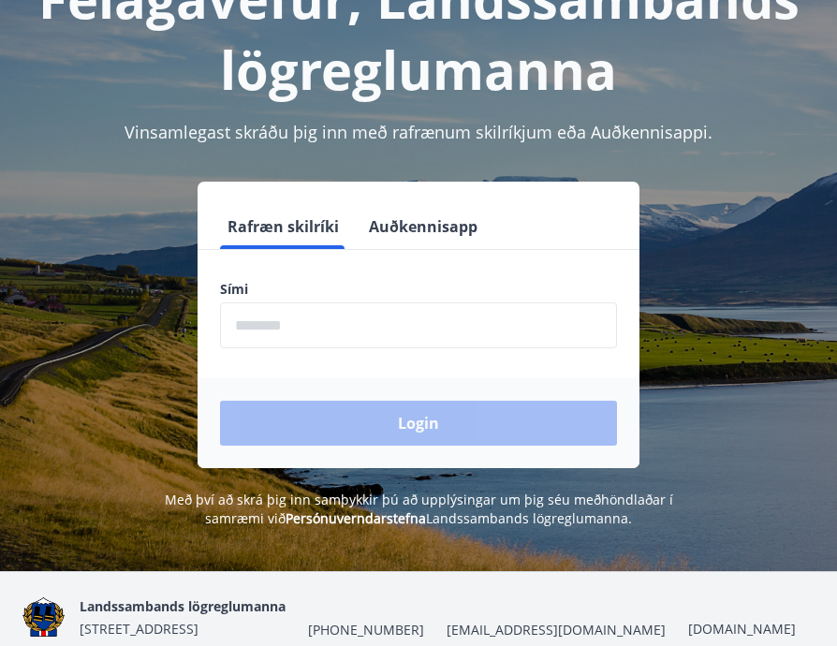
scroll to position [153, 0]
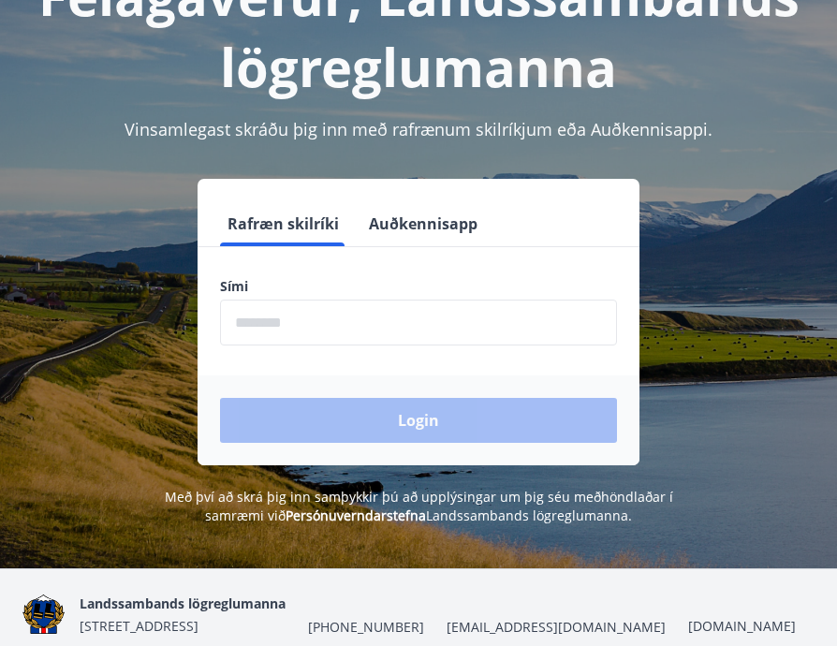
click at [353, 338] on input "phone" at bounding box center [418, 323] width 397 height 46
type input "********"
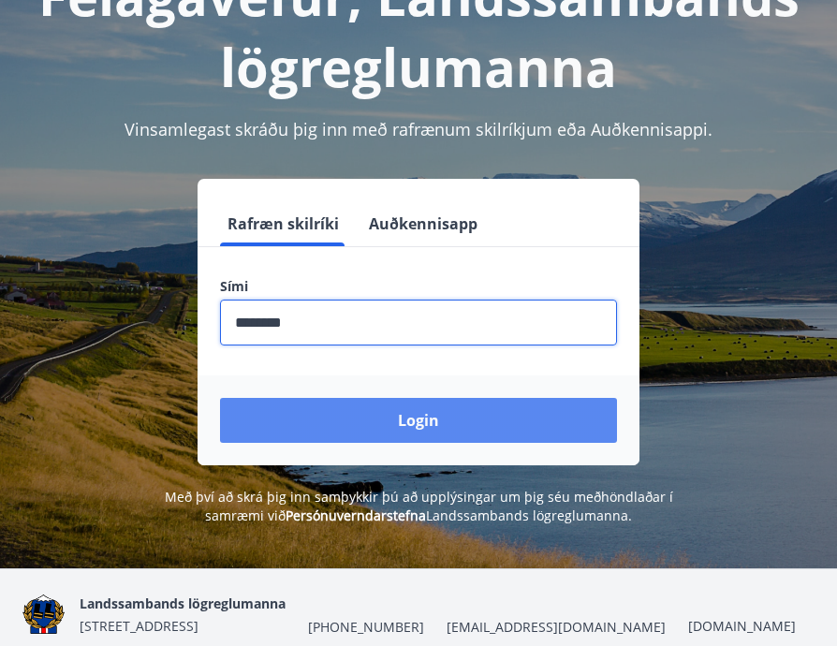
click at [353, 410] on button "Login" at bounding box center [418, 420] width 397 height 45
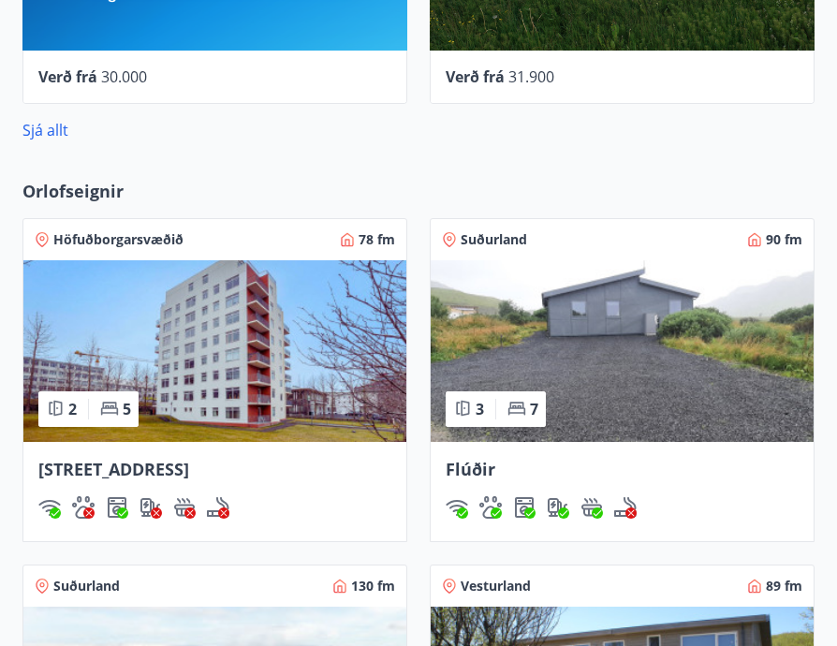
scroll to position [1313, 0]
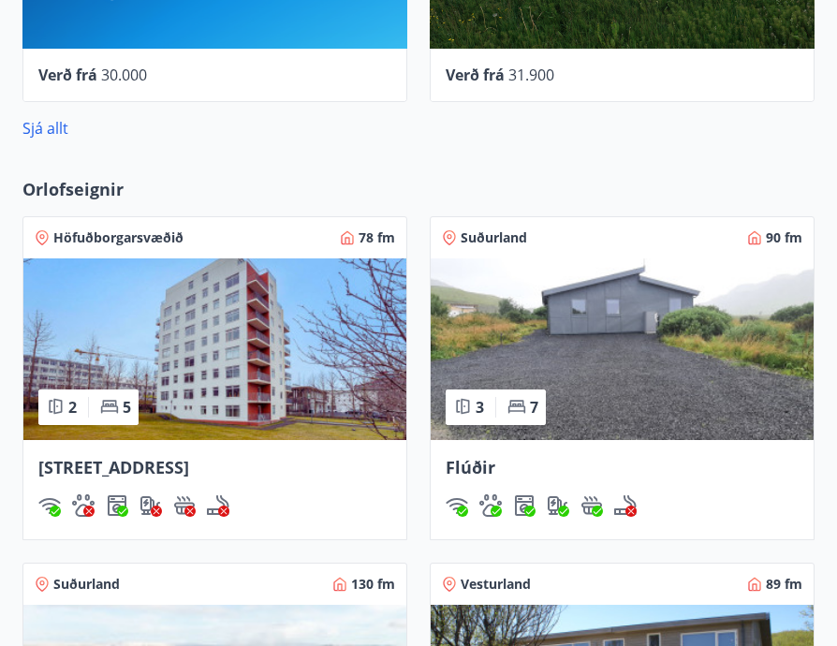
click at [149, 253] on div "Höfuðborgarsvæðið 78 fm" at bounding box center [214, 237] width 383 height 41
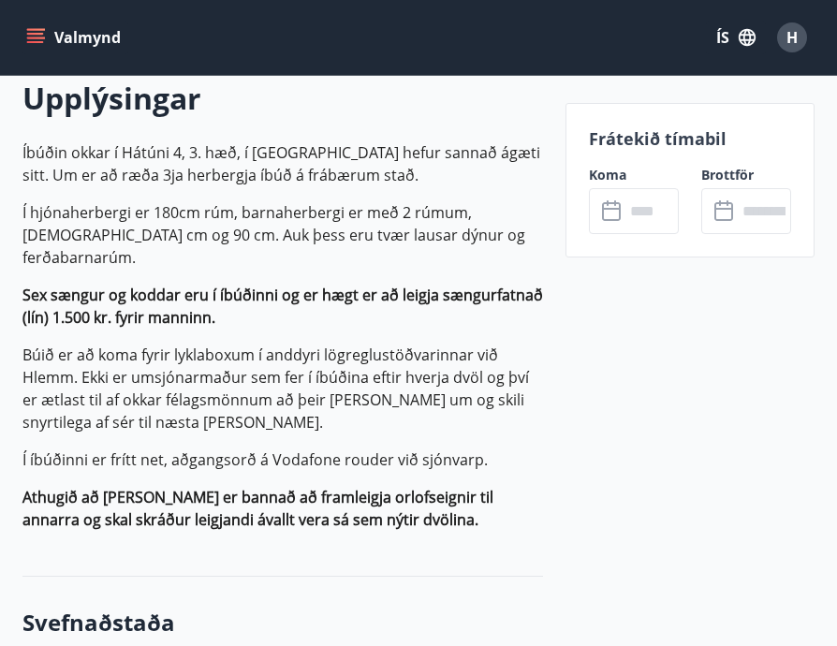
scroll to position [554, 0]
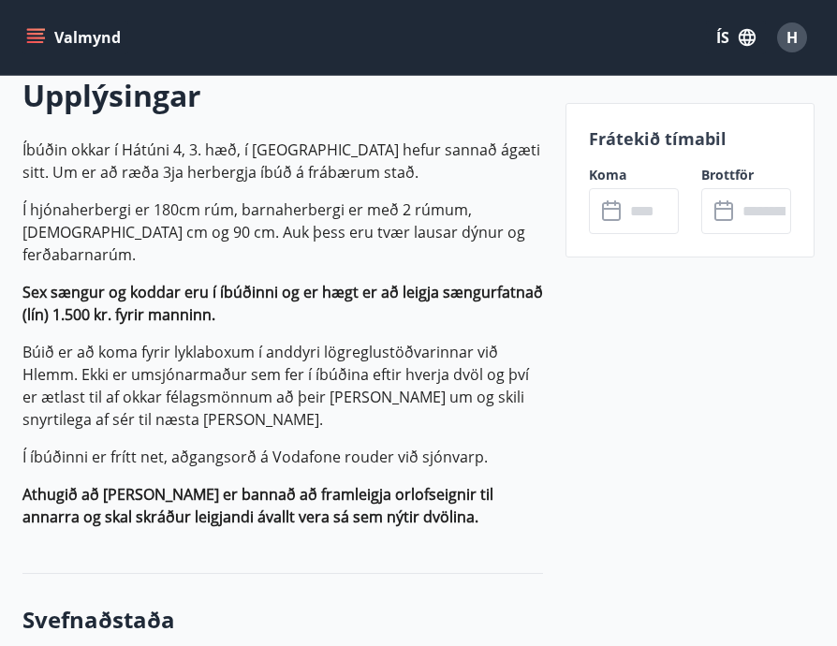
click at [626, 223] on input "text" at bounding box center [651, 211] width 54 height 46
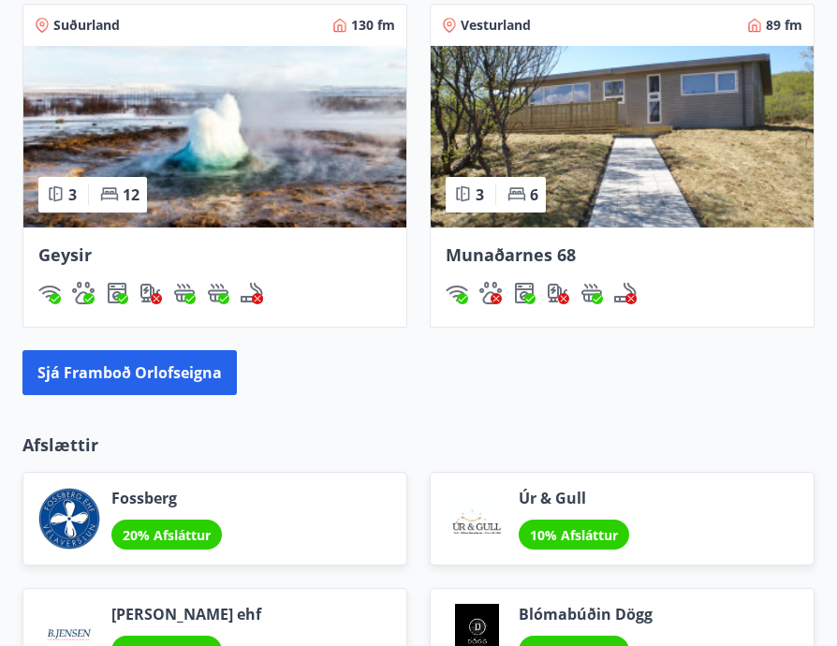
scroll to position [1890, 0]
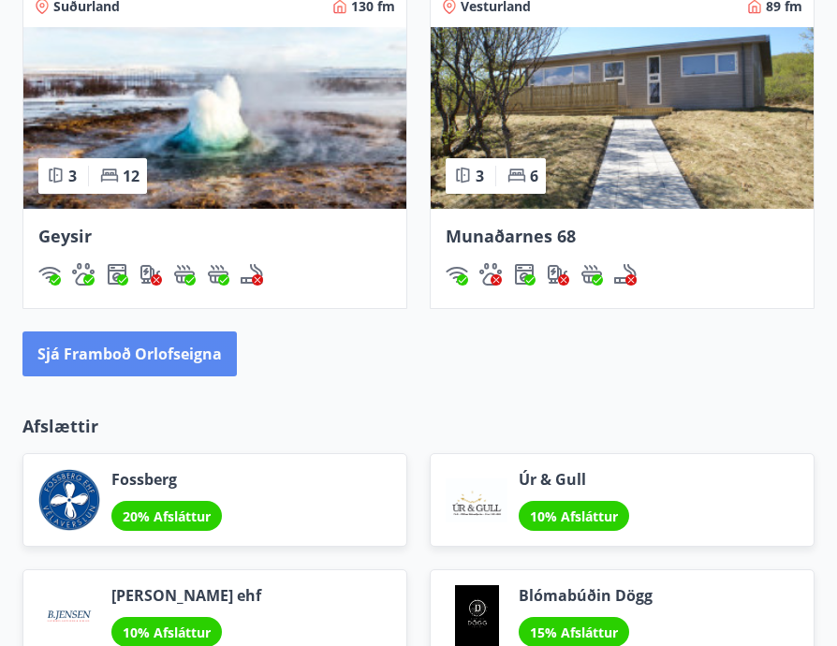
click at [194, 344] on button "Sjá framboð orlofseigna" at bounding box center [129, 353] width 214 height 45
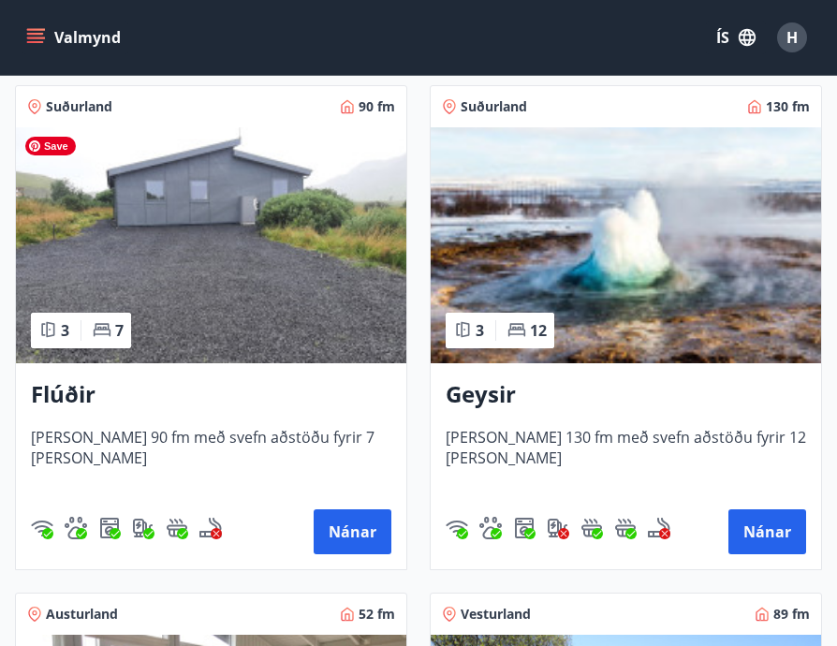
scroll to position [81, 0]
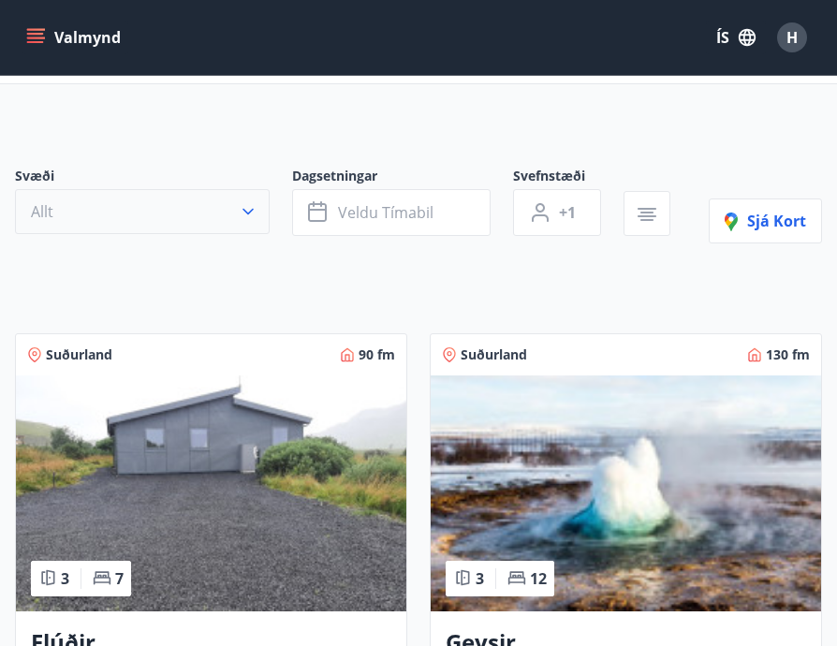
click at [193, 213] on button "Allt" at bounding box center [142, 211] width 255 height 45
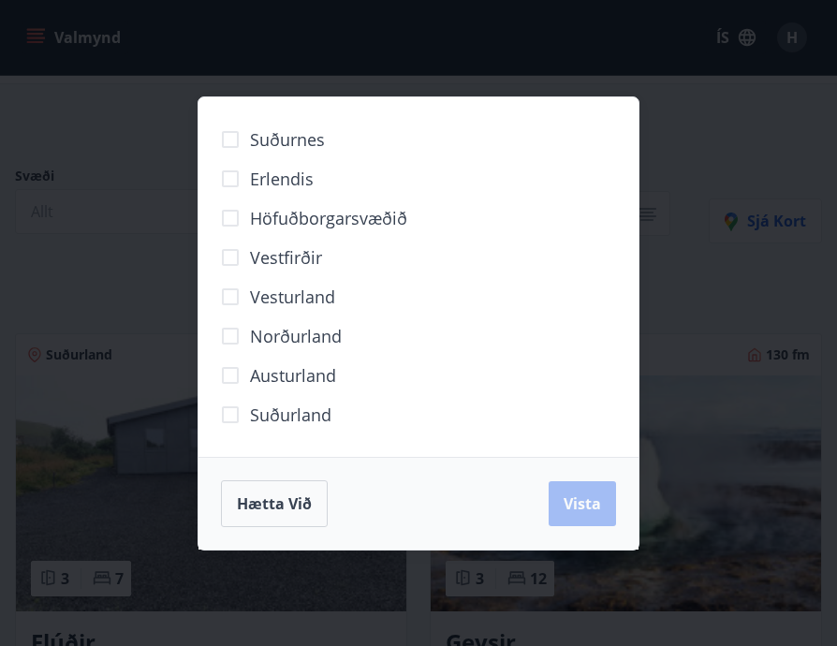
click at [301, 215] on span "Höfuðborgarsvæðið" at bounding box center [328, 218] width 157 height 24
click at [569, 489] on button "Vista" at bounding box center [582, 503] width 67 height 45
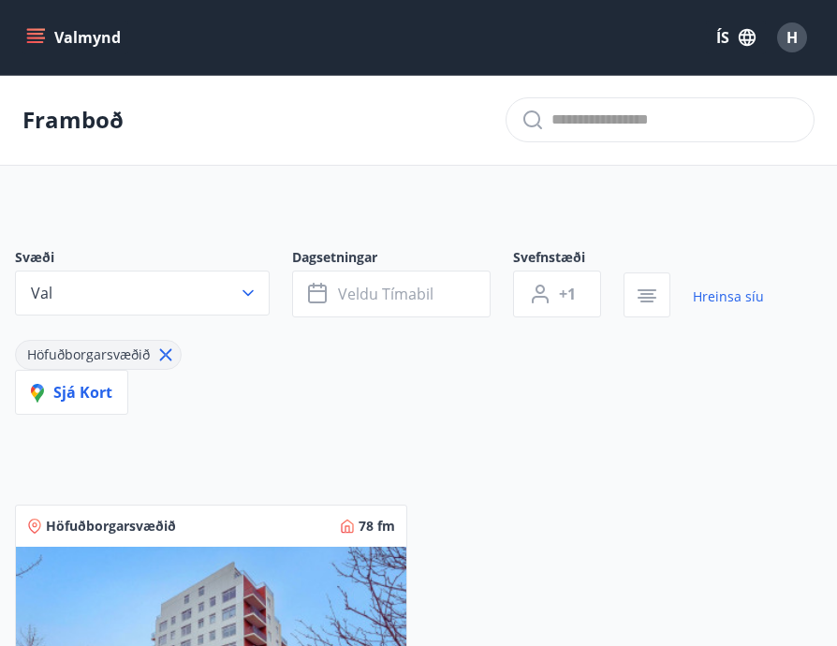
click at [78, 44] on button "Valmynd" at bounding box center [75, 38] width 106 height 34
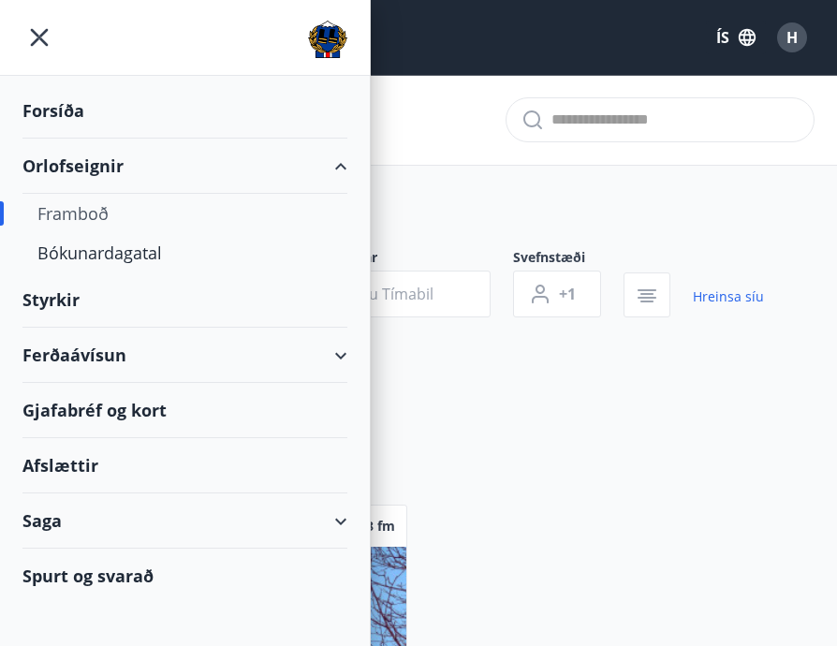
click at [50, 139] on div "Styrkir" at bounding box center [184, 110] width 325 height 55
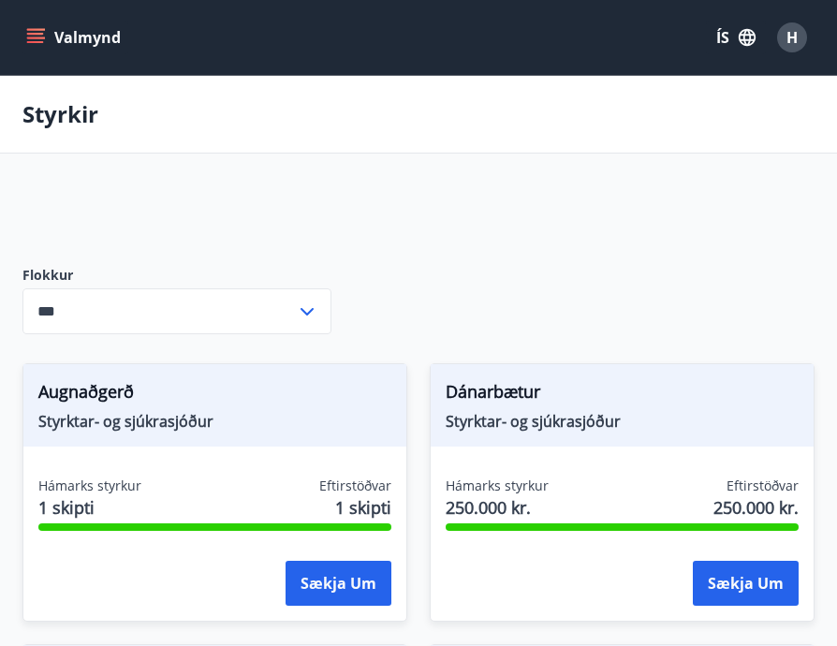
type input "***"
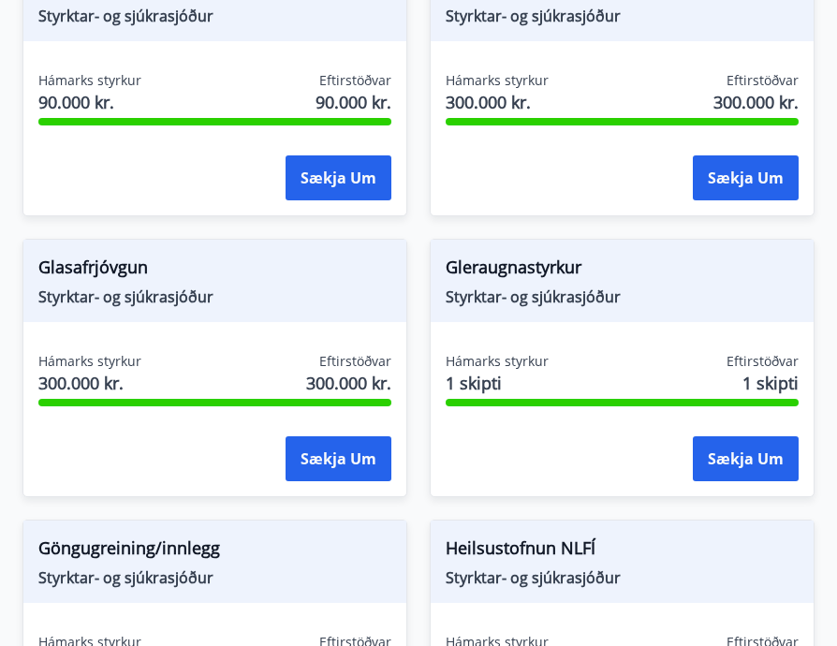
scroll to position [682, 0]
